Goal: Information Seeking & Learning: Find specific fact

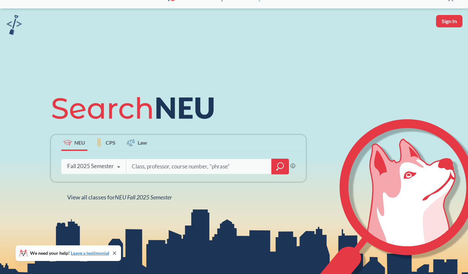
scroll to position [17, 0]
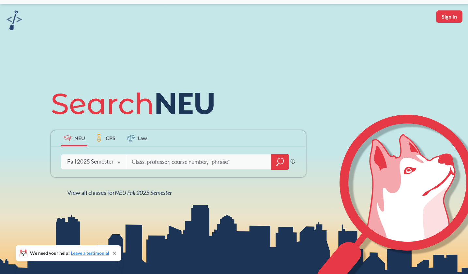
click at [168, 163] on input "search" at bounding box center [199, 162] width 136 height 14
type input "[PERSON_NAME]"
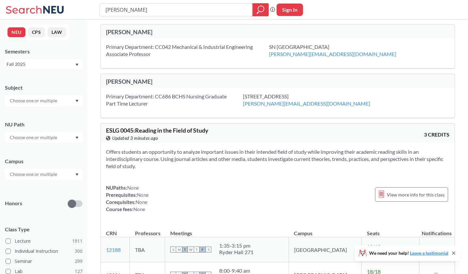
scroll to position [4, 0]
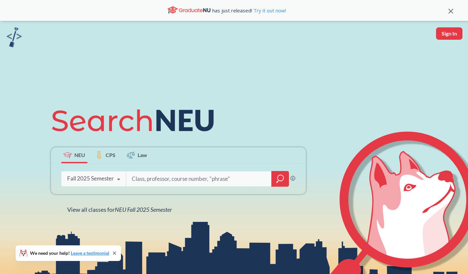
click at [171, 181] on input "search" at bounding box center [199, 179] width 136 height 14
type input "M"
type input "Advanced control"
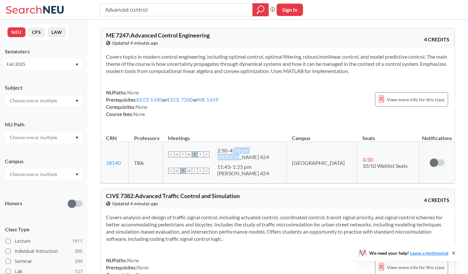
drag, startPoint x: 249, startPoint y: 151, endPoint x: 253, endPoint y: 158, distance: 8.3
click at [253, 158] on span "2:50 - 4:30 pm [PERSON_NAME] 424" at bounding box center [243, 153] width 52 height 13
click at [253, 158] on div "[PERSON_NAME] 424" at bounding box center [243, 157] width 52 height 7
